Goal: Check status: Check status

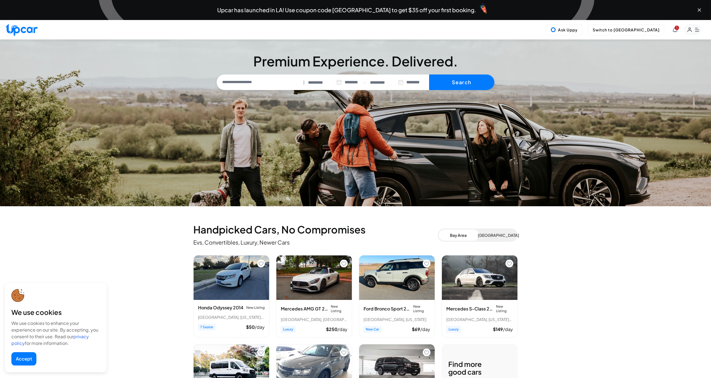
select select "********"
click at [660, 28] on button "Switch to [GEOGRAPHIC_DATA]" at bounding box center [626, 29] width 76 height 11
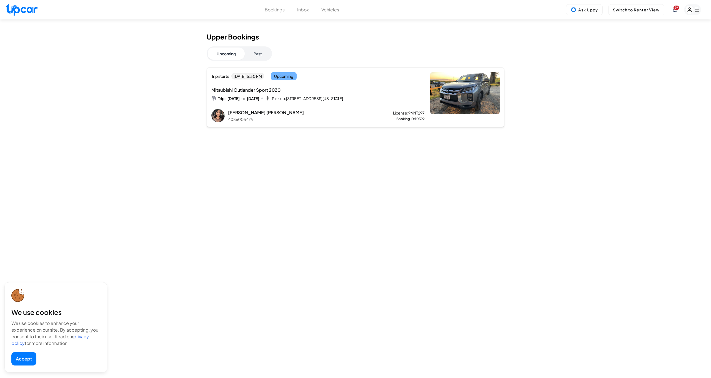
click at [372, 111] on div "[PERSON_NAME] 4086005476 License: 9NNT297 Booking ID: 10392" at bounding box center [326, 115] width 197 height 13
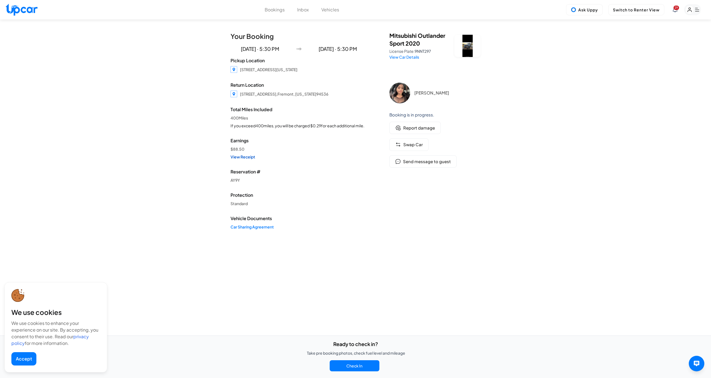
click at [248, 159] on link "View Receipt" at bounding box center [299, 157] width 137 height 6
